Goal: Feedback & Contribution: Contribute content

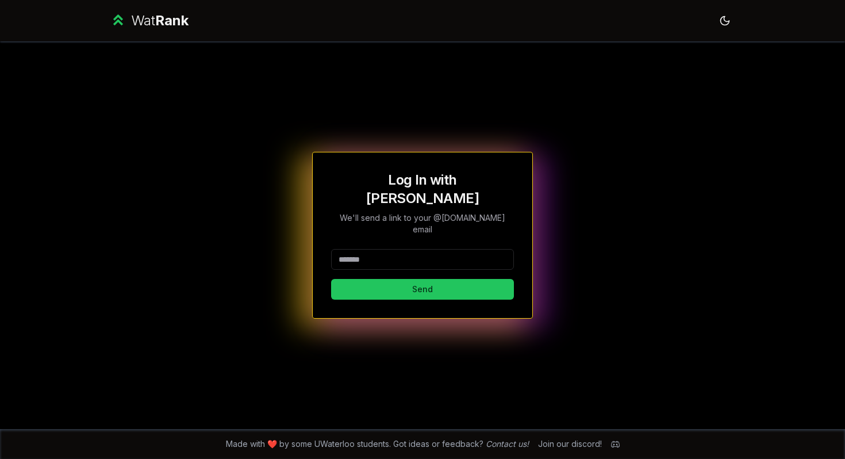
click at [127, 12] on div "Wat Rank" at bounding box center [149, 20] width 79 height 18
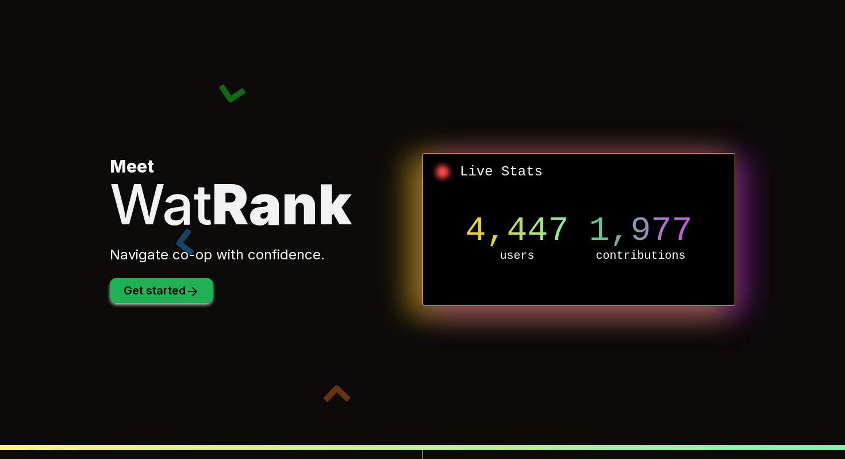
click at [164, 294] on button "Get started" at bounding box center [161, 290] width 103 height 25
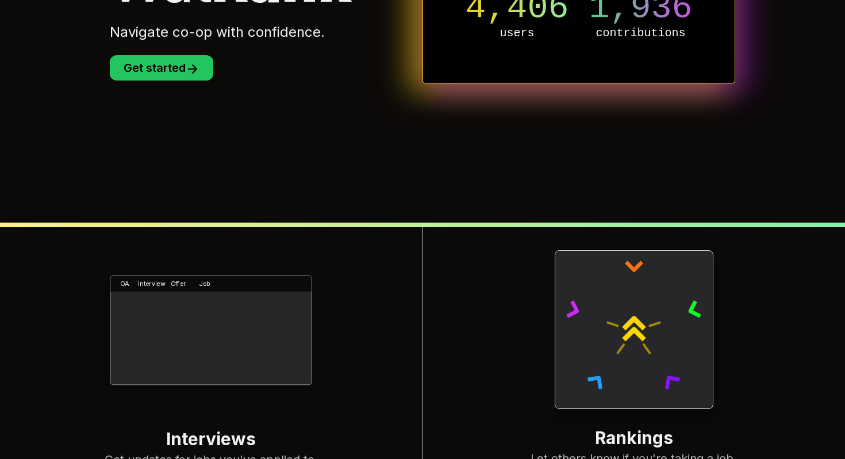
scroll to position [442, 0]
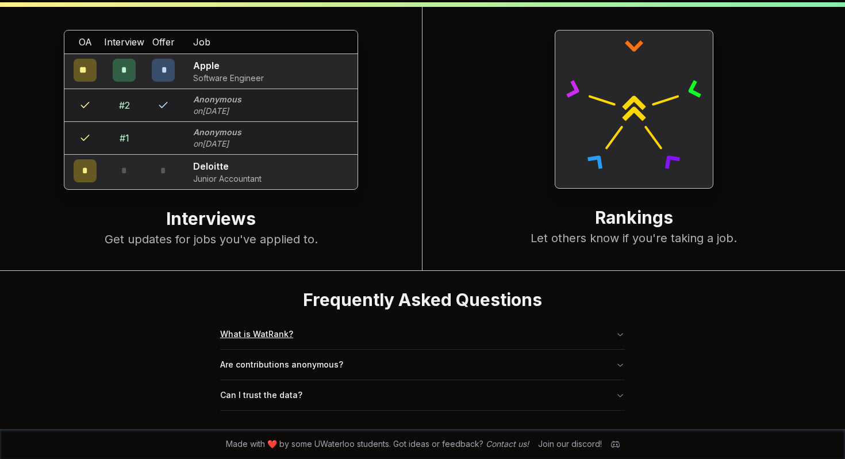
click at [310, 334] on button "What is WatRank?" at bounding box center [422, 334] width 405 height 30
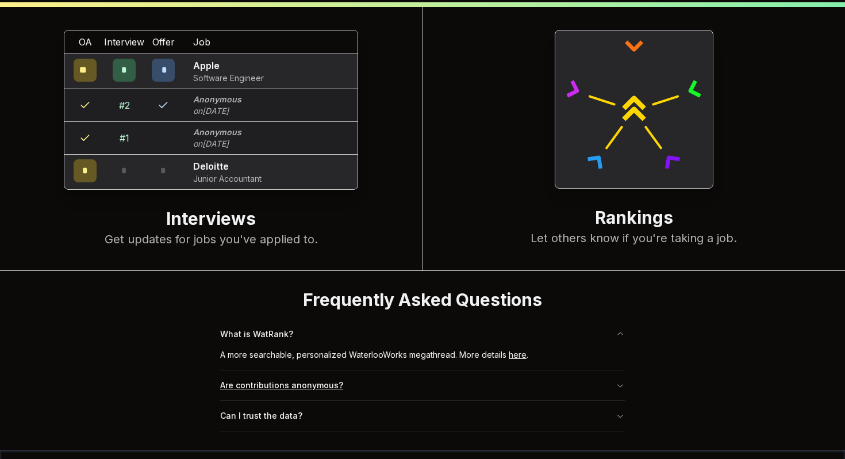
click at [336, 389] on button "Are contributions anonymous?" at bounding box center [422, 385] width 405 height 30
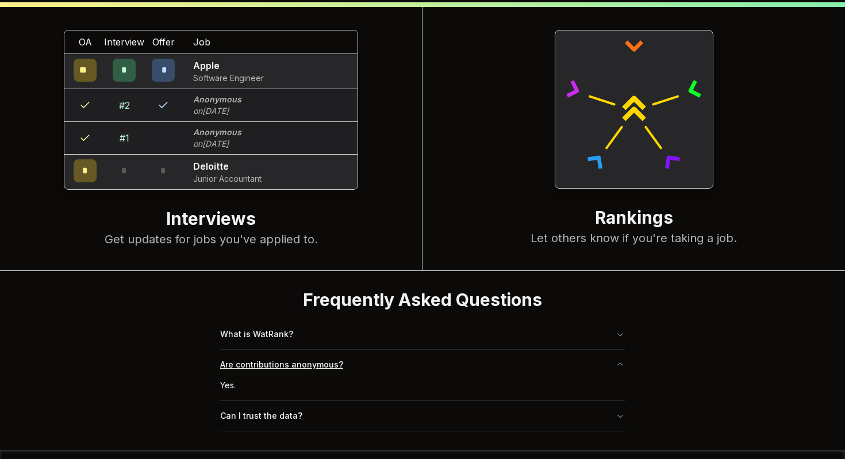
scroll to position [0, 0]
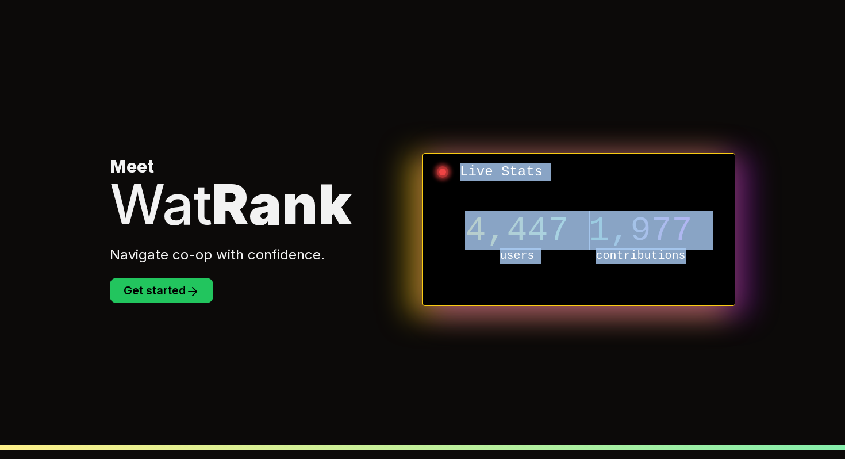
drag, startPoint x: 442, startPoint y: 170, endPoint x: 716, endPoint y: 274, distance: 293.0
click at [716, 274] on div "Live Stats 4,447 users 1,977 contributions" at bounding box center [578, 229] width 313 height 153
click at [716, 274] on div "4,447 users 1,977 contributions" at bounding box center [578, 238] width 293 height 115
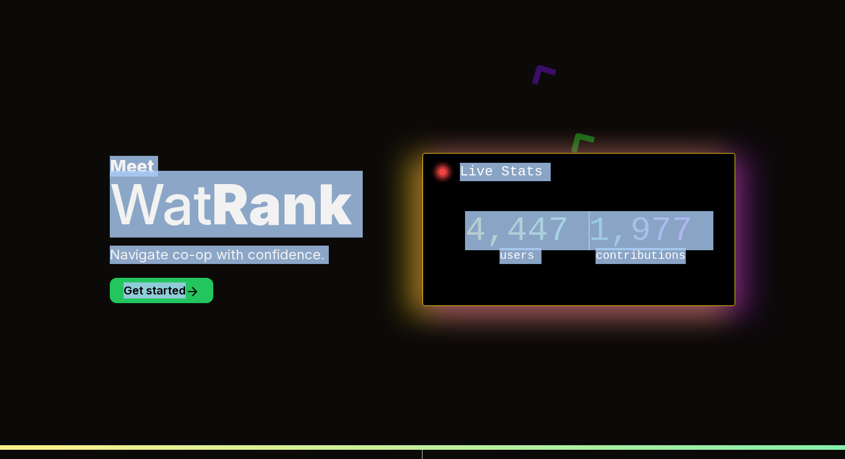
drag, startPoint x: 699, startPoint y: 264, endPoint x: 66, endPoint y: 72, distance: 661.5
click at [64, 72] on body "Meet Wat Rank Navigate co-op with confidence. Get started Live Stats 4,447 user…" at bounding box center [422, 461] width 845 height 922
click at [66, 72] on body "Meet Wat Rank Navigate co-op with confidence. Get started Live Stats 4,447 user…" at bounding box center [422, 461] width 845 height 922
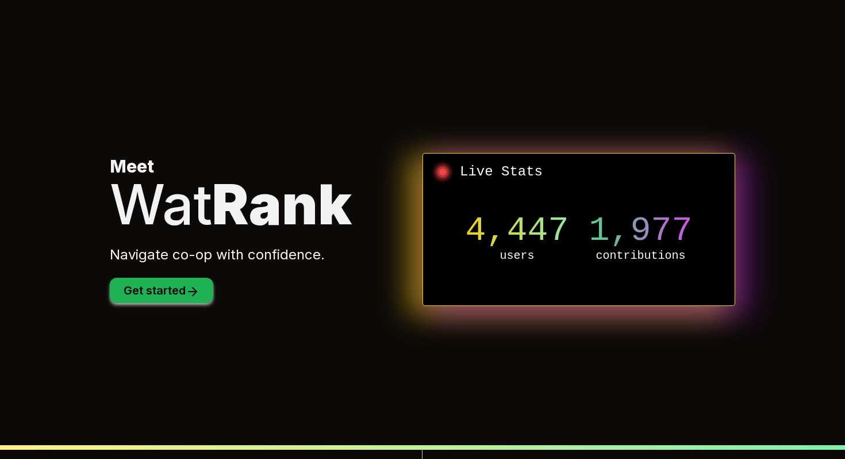
click at [149, 288] on button "Get started" at bounding box center [161, 290] width 103 height 25
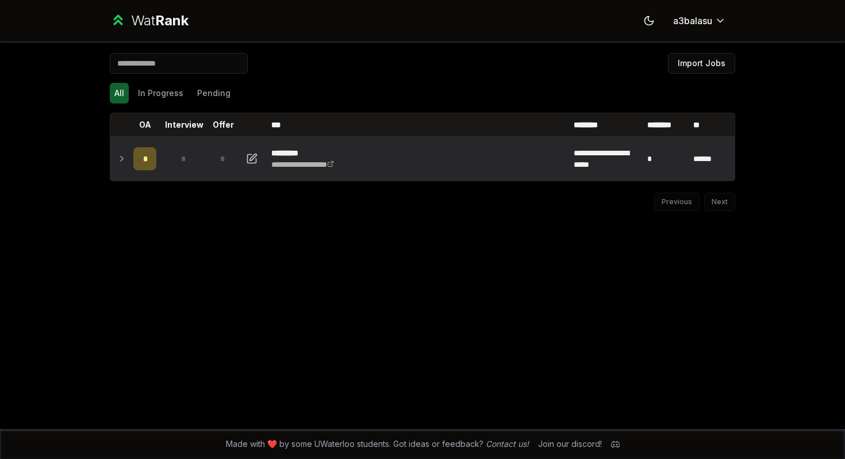
click at [117, 161] on td at bounding box center [119, 159] width 18 height 44
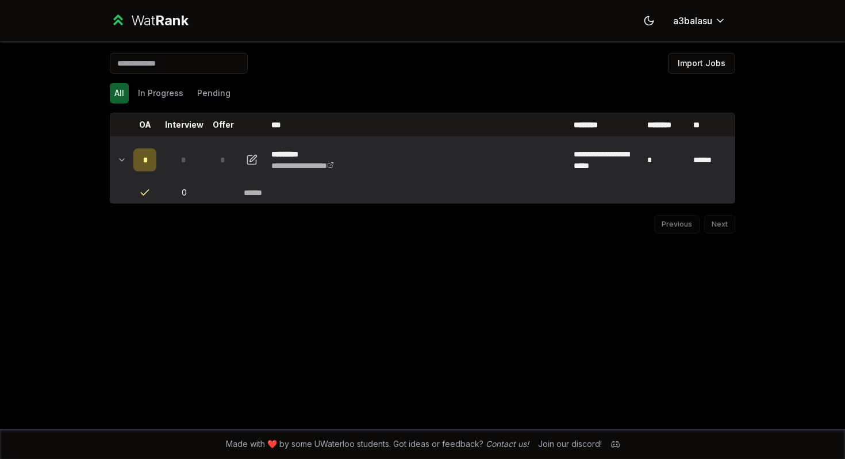
click at [118, 157] on icon at bounding box center [121, 160] width 9 height 14
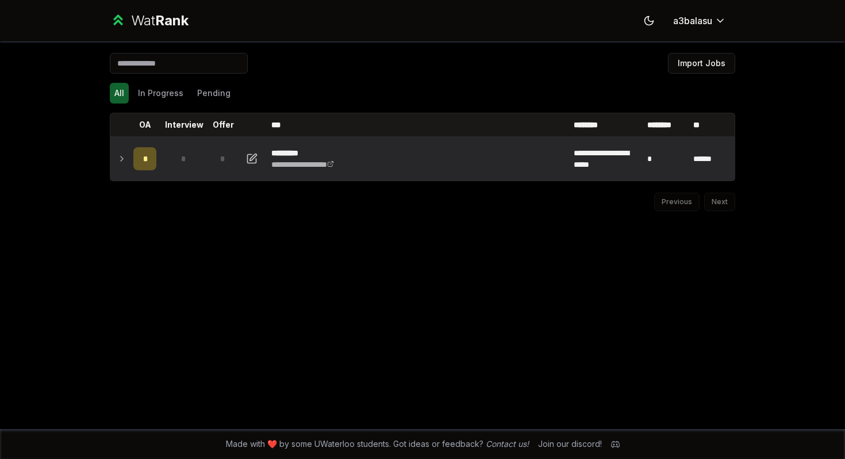
click at [118, 157] on icon at bounding box center [121, 159] width 9 height 14
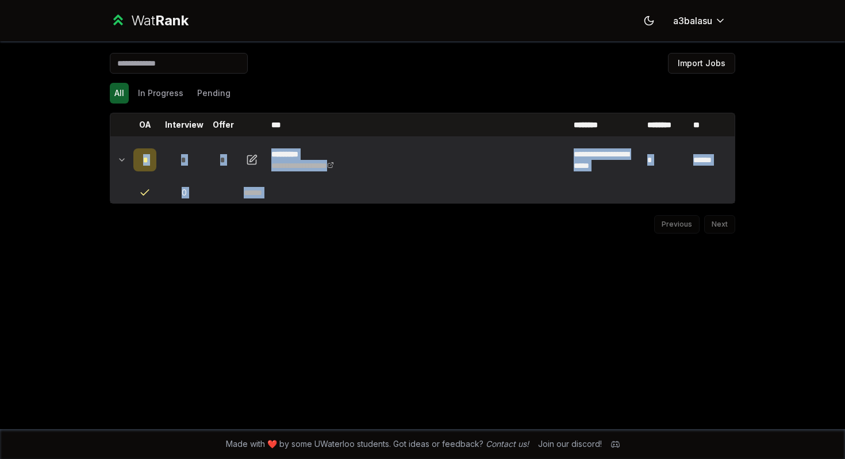
click at [118, 157] on icon at bounding box center [121, 160] width 9 height 14
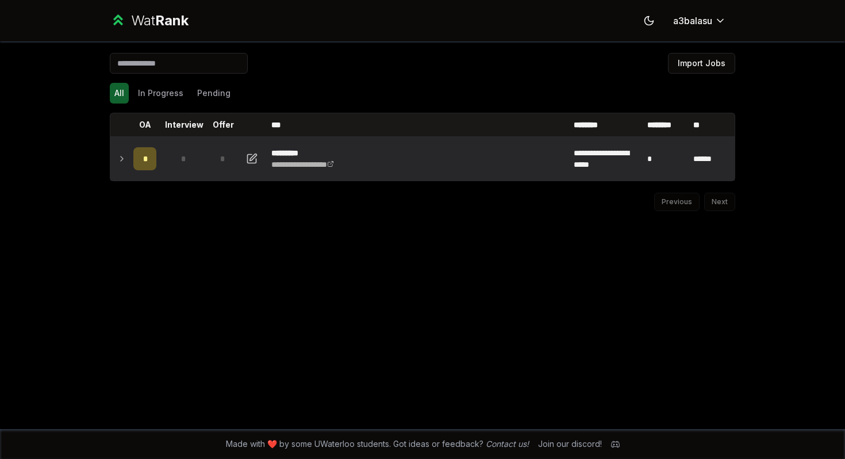
click at [435, 54] on div "Import Jobs" at bounding box center [422, 65] width 625 height 25
click at [174, 88] on button "In Progress" at bounding box center [160, 93] width 55 height 21
click at [201, 88] on button "Pending" at bounding box center [214, 93] width 43 height 21
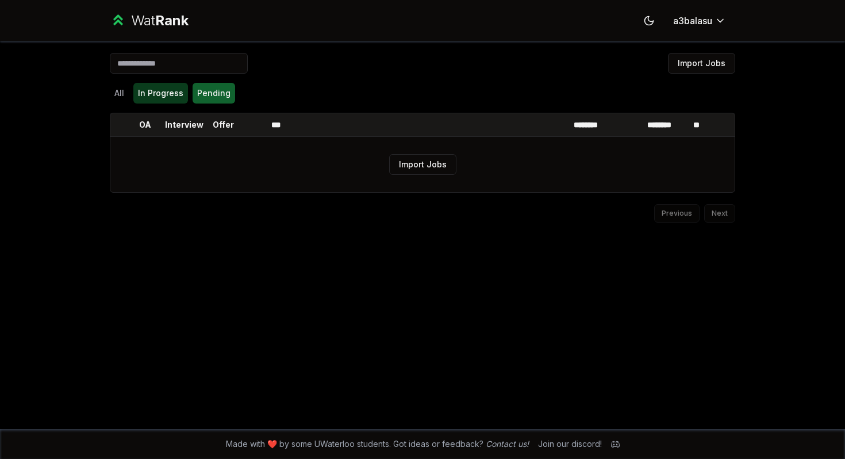
click at [164, 101] on button "In Progress" at bounding box center [160, 93] width 55 height 21
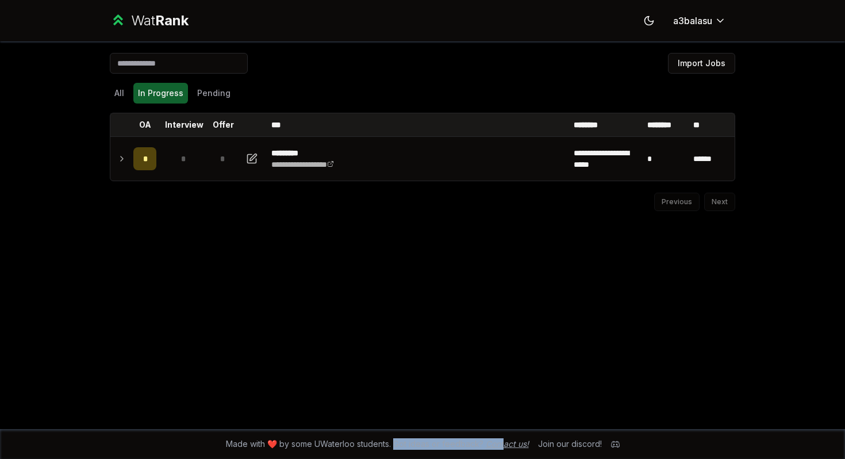
drag, startPoint x: 392, startPoint y: 442, endPoint x: 522, endPoint y: 444, distance: 129.3
click at [517, 444] on span "Made with ❤️ by some UWaterloo students. Got ideas or feedback? Contact us!" at bounding box center [377, 443] width 303 height 11
click at [522, 444] on link "Contact us!" at bounding box center [507, 443] width 43 height 10
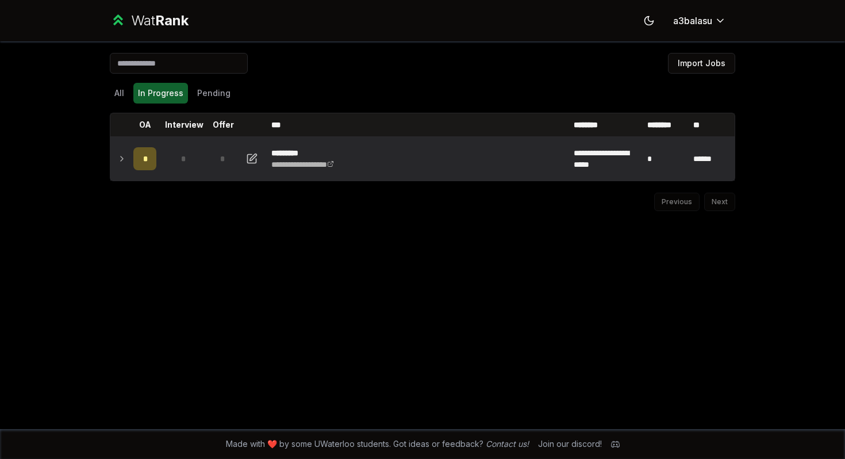
click at [114, 158] on td at bounding box center [119, 159] width 18 height 44
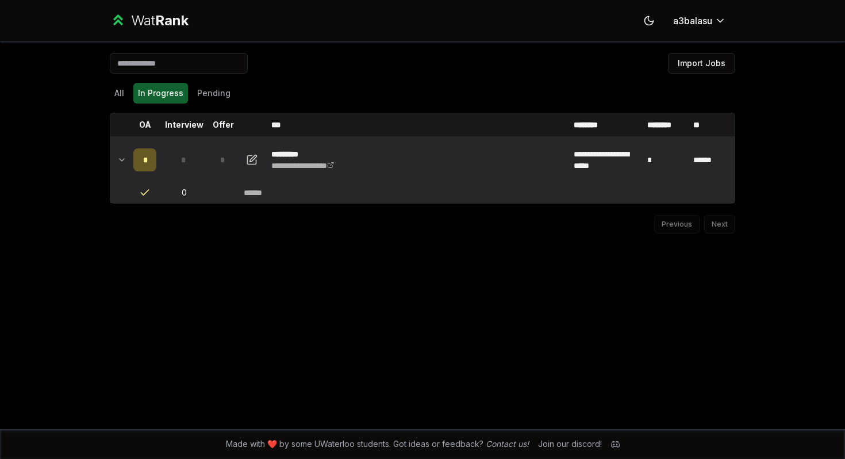
click at [125, 163] on icon at bounding box center [121, 160] width 9 height 14
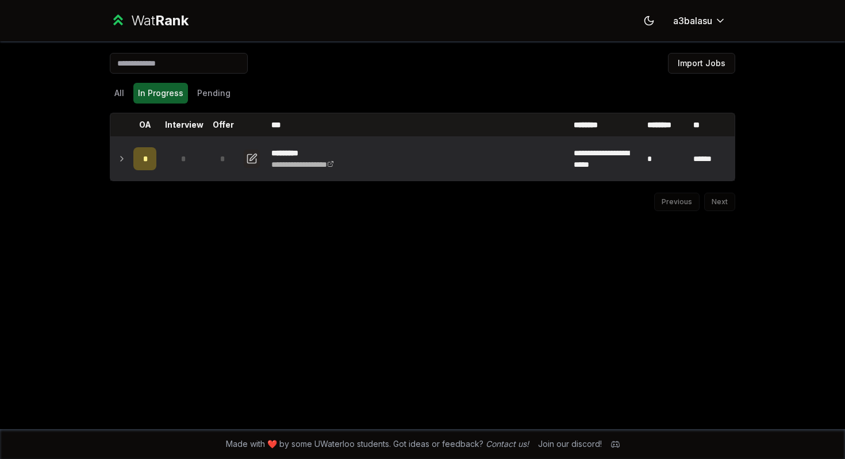
click at [255, 156] on icon "button" at bounding box center [253, 156] width 7 height 7
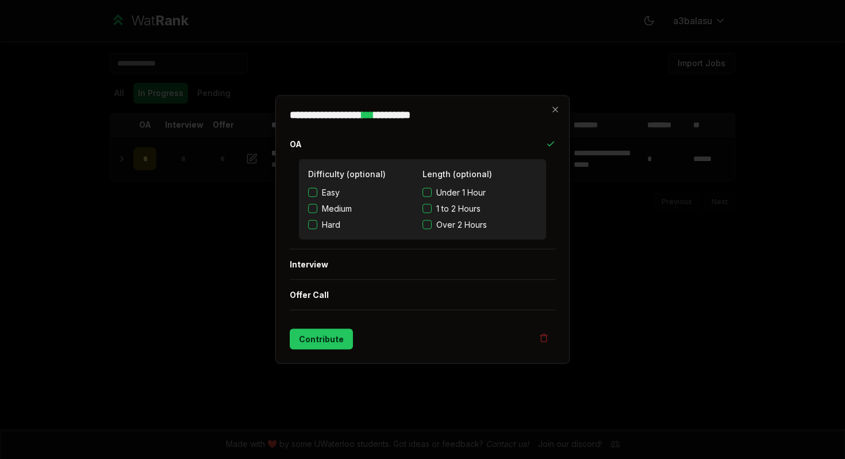
click at [312, 206] on button "Medium" at bounding box center [312, 208] width 9 height 9
click at [428, 206] on button "1 to 2 Hours" at bounding box center [426, 208] width 9 height 9
click at [322, 347] on button "Contribute" at bounding box center [321, 339] width 63 height 21
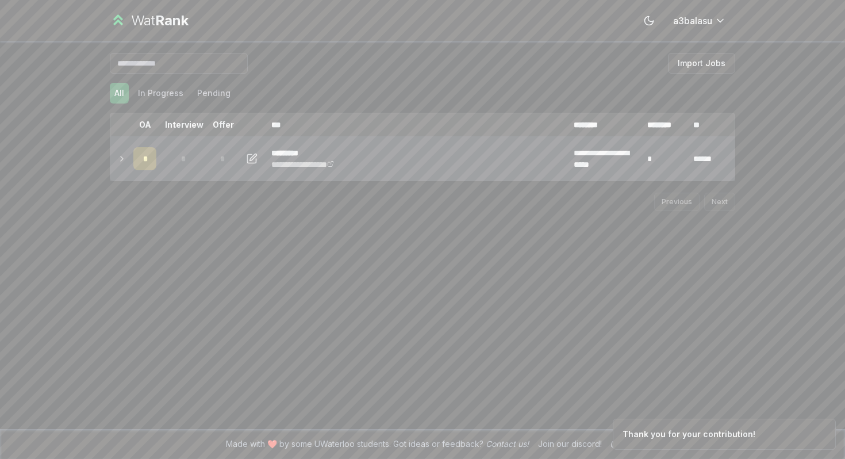
click at [208, 158] on td "*" at bounding box center [223, 159] width 32 height 44
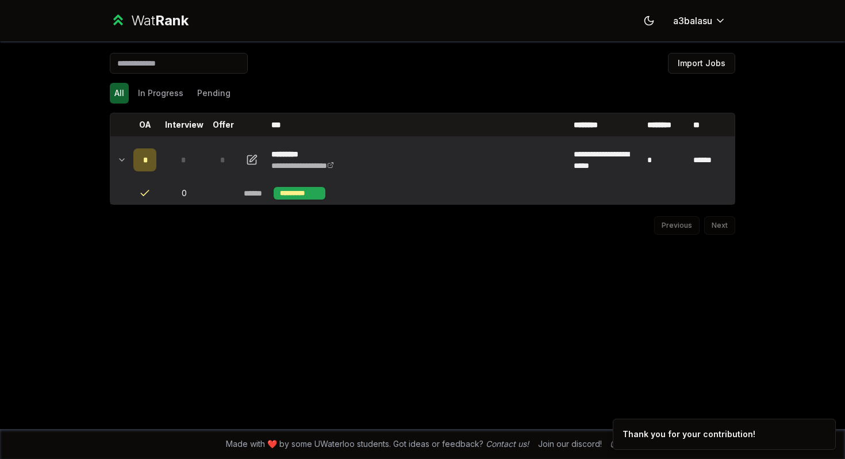
click at [281, 195] on div "*********" at bounding box center [299, 193] width 51 height 13
click at [292, 188] on div "*********" at bounding box center [299, 193] width 51 height 13
click at [292, 242] on div "**********" at bounding box center [422, 234] width 662 height 387
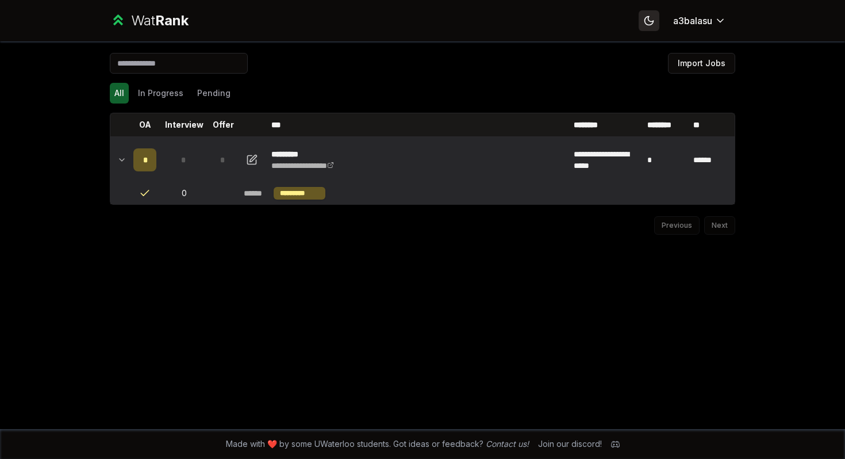
click at [643, 30] on button "Toggle theme" at bounding box center [648, 20] width 21 height 21
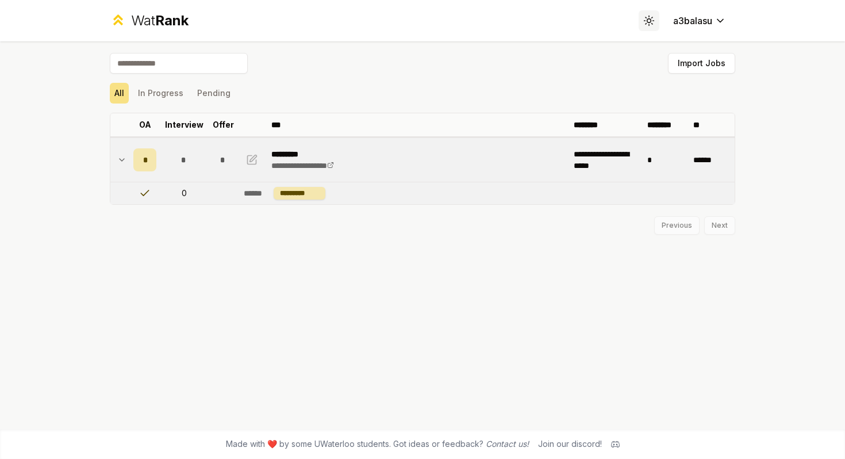
click at [647, 22] on circle at bounding box center [648, 20] width 3 height 3
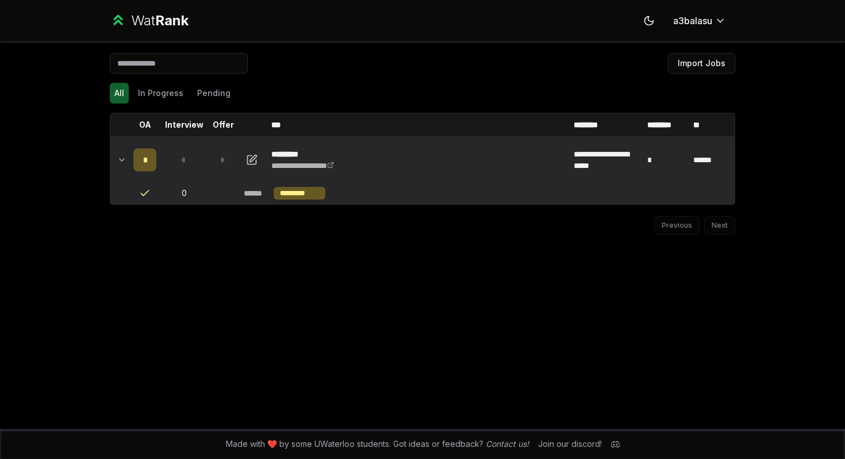
click at [120, 161] on icon at bounding box center [121, 160] width 9 height 14
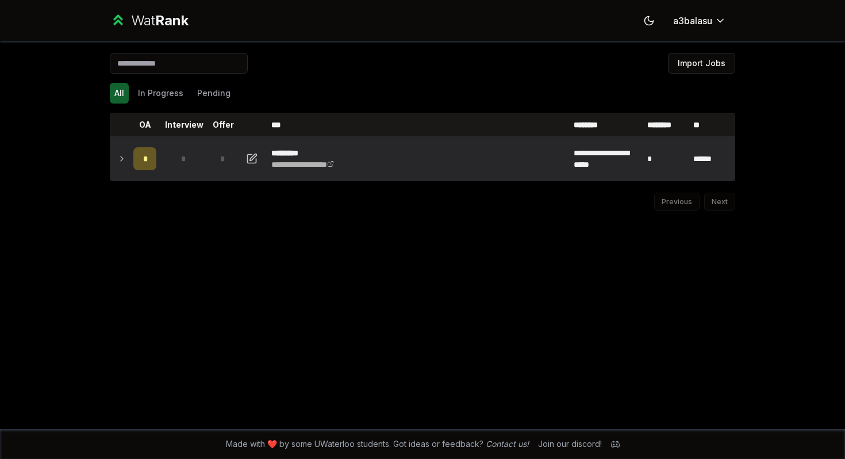
click at [120, 161] on icon at bounding box center [121, 159] width 9 height 14
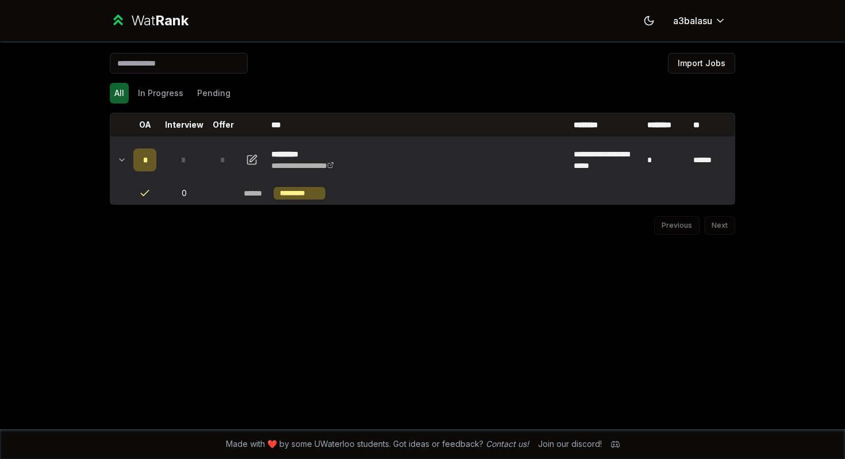
click at [149, 159] on div "*" at bounding box center [144, 159] width 23 height 23
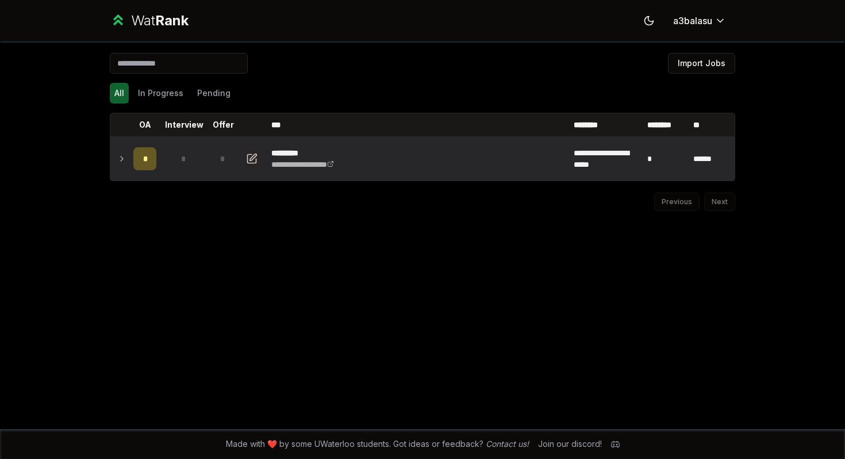
click at [251, 160] on icon "button" at bounding box center [253, 156] width 7 height 7
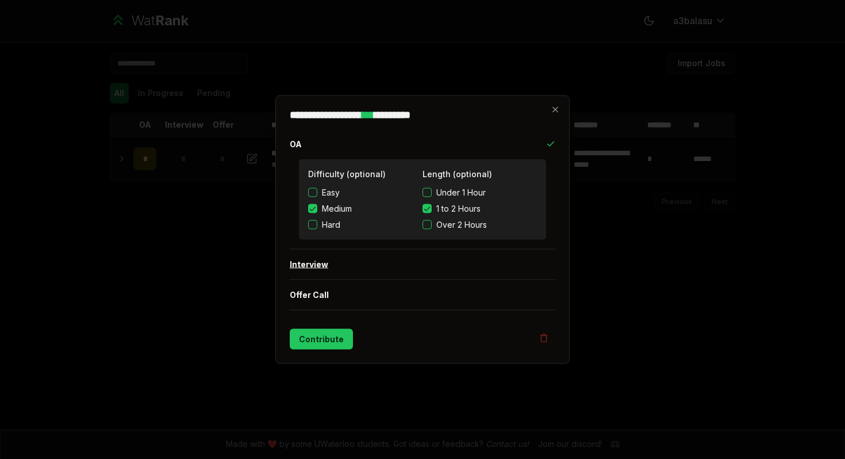
click at [315, 267] on button "Interview" at bounding box center [422, 264] width 265 height 30
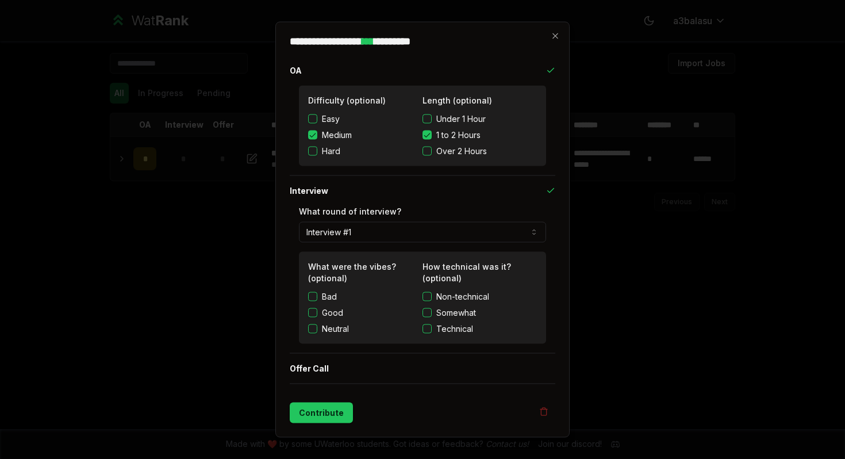
click at [427, 298] on button "Non-technical" at bounding box center [426, 296] width 9 height 9
click at [316, 309] on button "Good" at bounding box center [312, 312] width 9 height 9
click at [315, 416] on button "Contribute" at bounding box center [321, 412] width 63 height 21
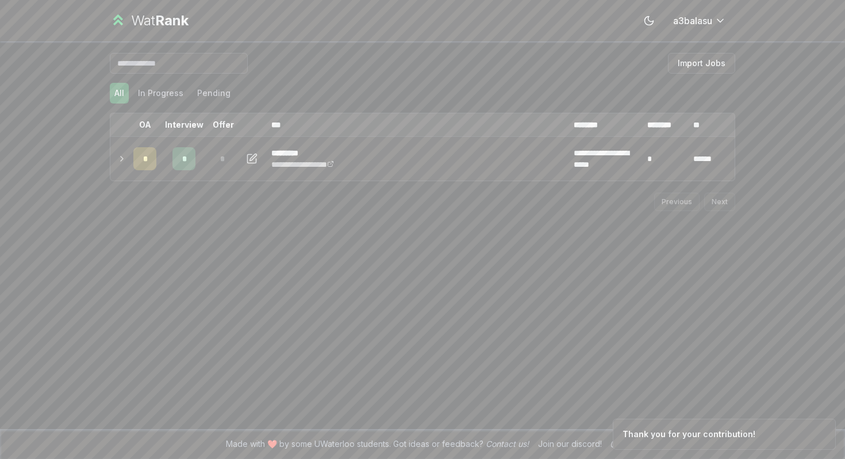
click at [140, 181] on div "Previous Next" at bounding box center [422, 196] width 625 height 30
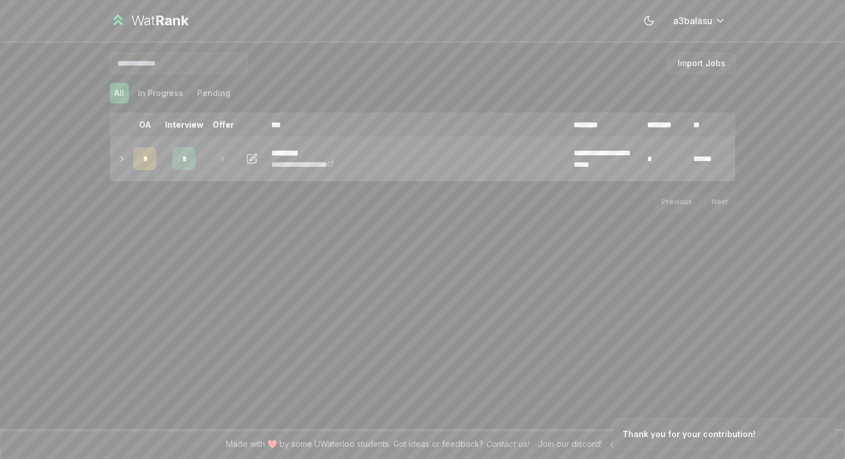
click at [124, 162] on icon at bounding box center [121, 159] width 9 height 14
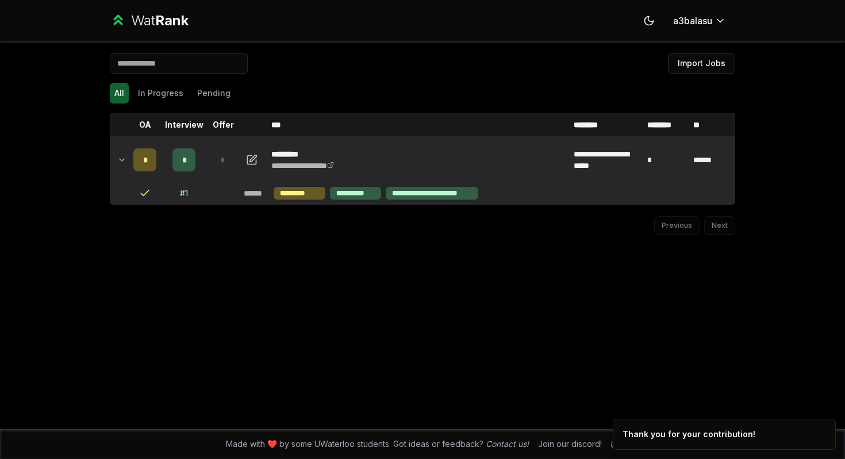
click at [253, 160] on icon "button" at bounding box center [253, 158] width 7 height 7
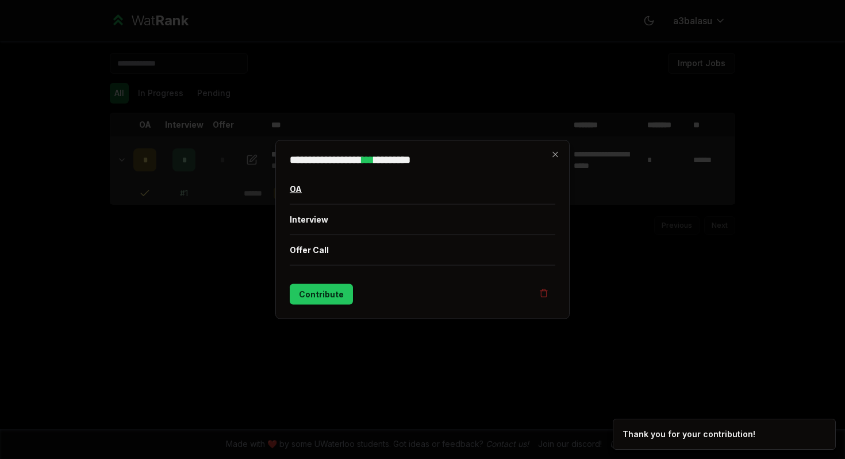
click at [310, 195] on div "OA" at bounding box center [422, 189] width 265 height 30
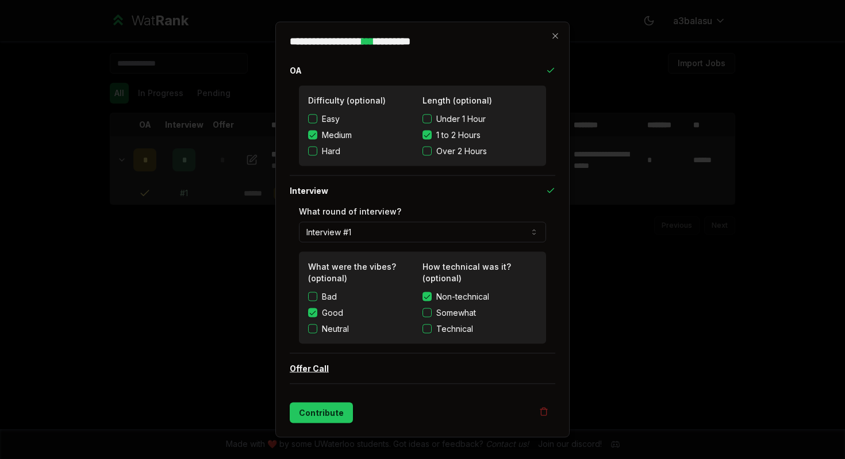
click at [307, 374] on button "Offer Call" at bounding box center [422, 368] width 265 height 30
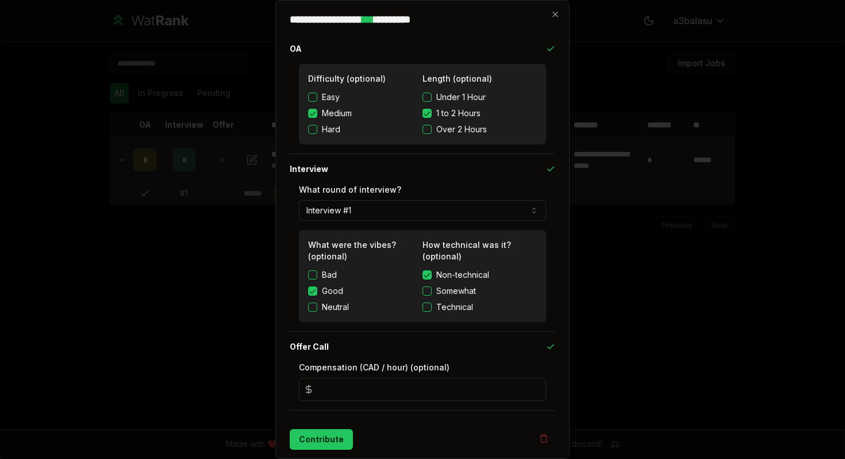
click at [340, 389] on input "*" at bounding box center [422, 389] width 247 height 23
click at [164, 298] on div at bounding box center [422, 229] width 845 height 459
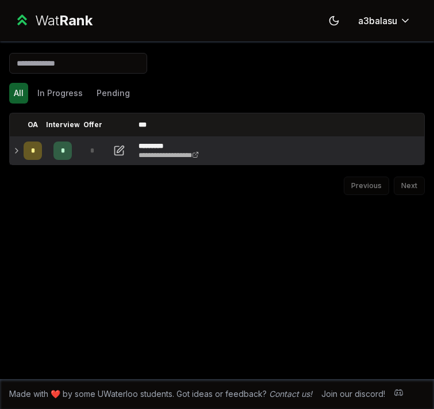
click at [78, 151] on td "*" at bounding box center [63, 151] width 32 height 28
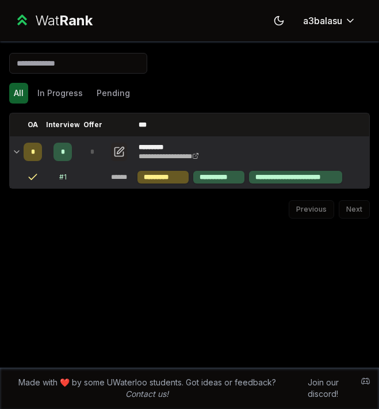
click at [124, 150] on button "button" at bounding box center [119, 152] width 16 height 18
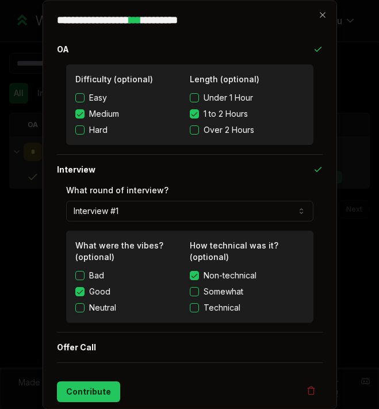
click at [80, 273] on button "Bad" at bounding box center [79, 274] width 9 height 9
click at [83, 390] on button "Contribute" at bounding box center [88, 390] width 63 height 21
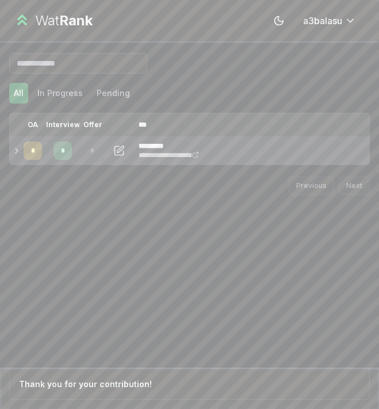
click at [89, 157] on div "*" at bounding box center [92, 150] width 18 height 18
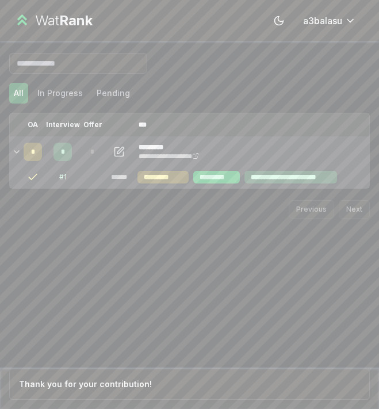
click at [226, 183] on div "*********" at bounding box center [216, 177] width 46 height 13
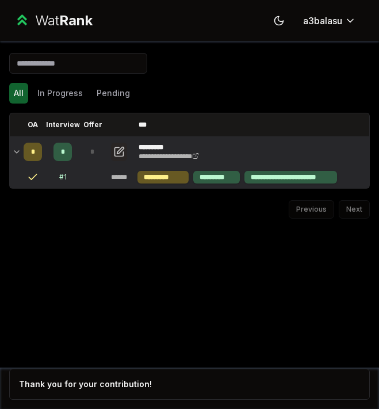
click at [119, 152] on icon "button" at bounding box center [120, 150] width 7 height 7
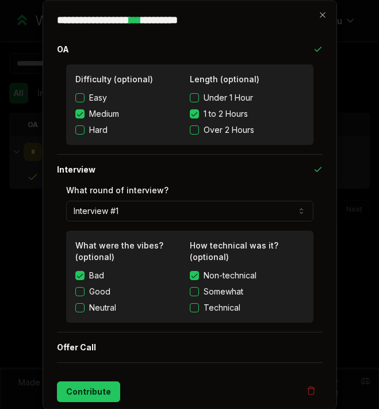
click at [317, 15] on h2 "**********" at bounding box center [189, 19] width 265 height 10
click at [326, 20] on div "**********" at bounding box center [190, 204] width 294 height 409
click at [325, 16] on icon "button" at bounding box center [322, 14] width 9 height 9
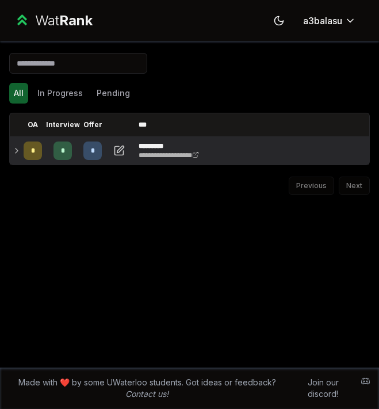
click at [47, 158] on td "*" at bounding box center [63, 151] width 32 height 28
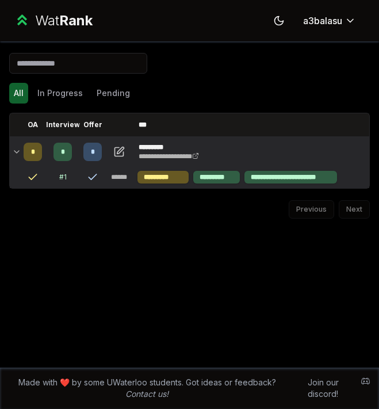
click at [353, 178] on td "**********" at bounding box center [237, 177] width 263 height 22
